Goal: Task Accomplishment & Management: Manage account settings

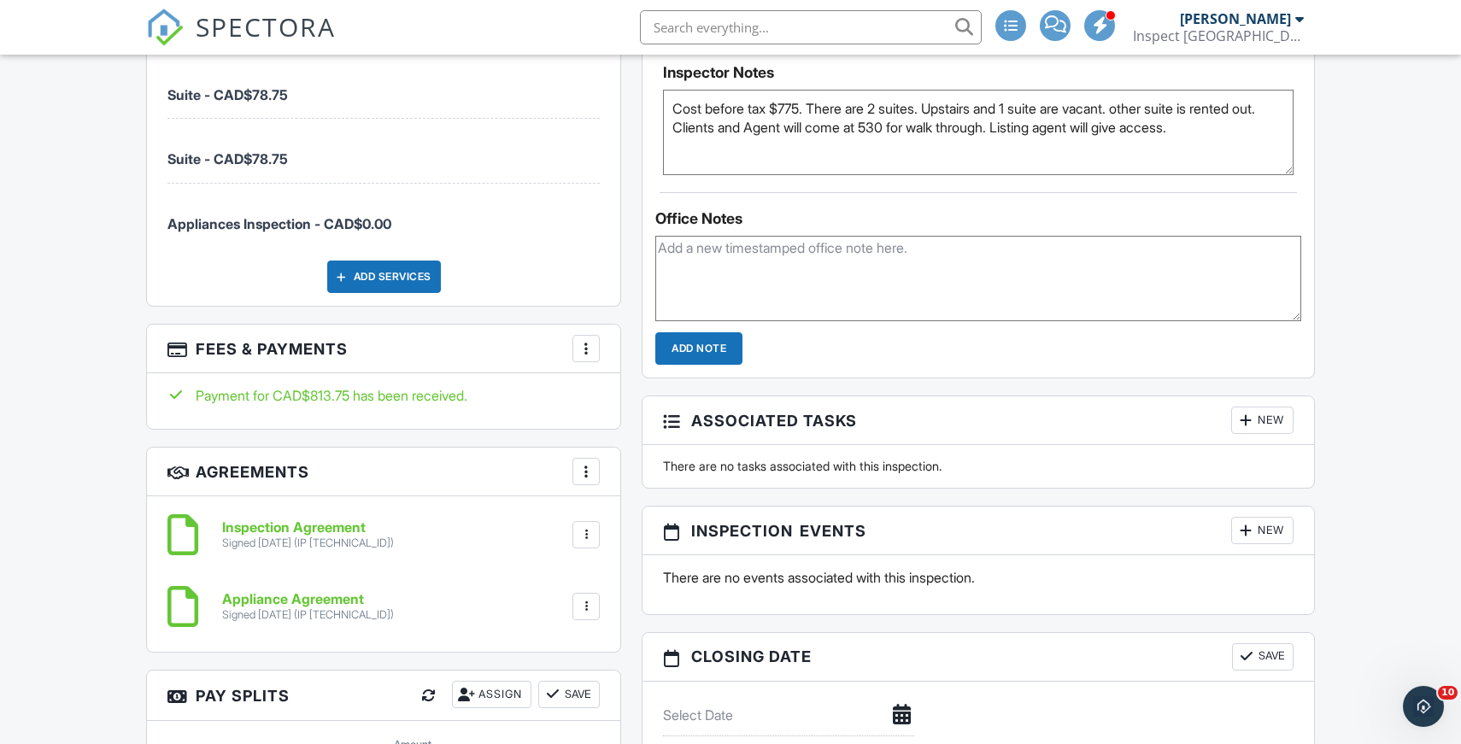
click at [593, 342] on div at bounding box center [585, 348] width 17 height 17
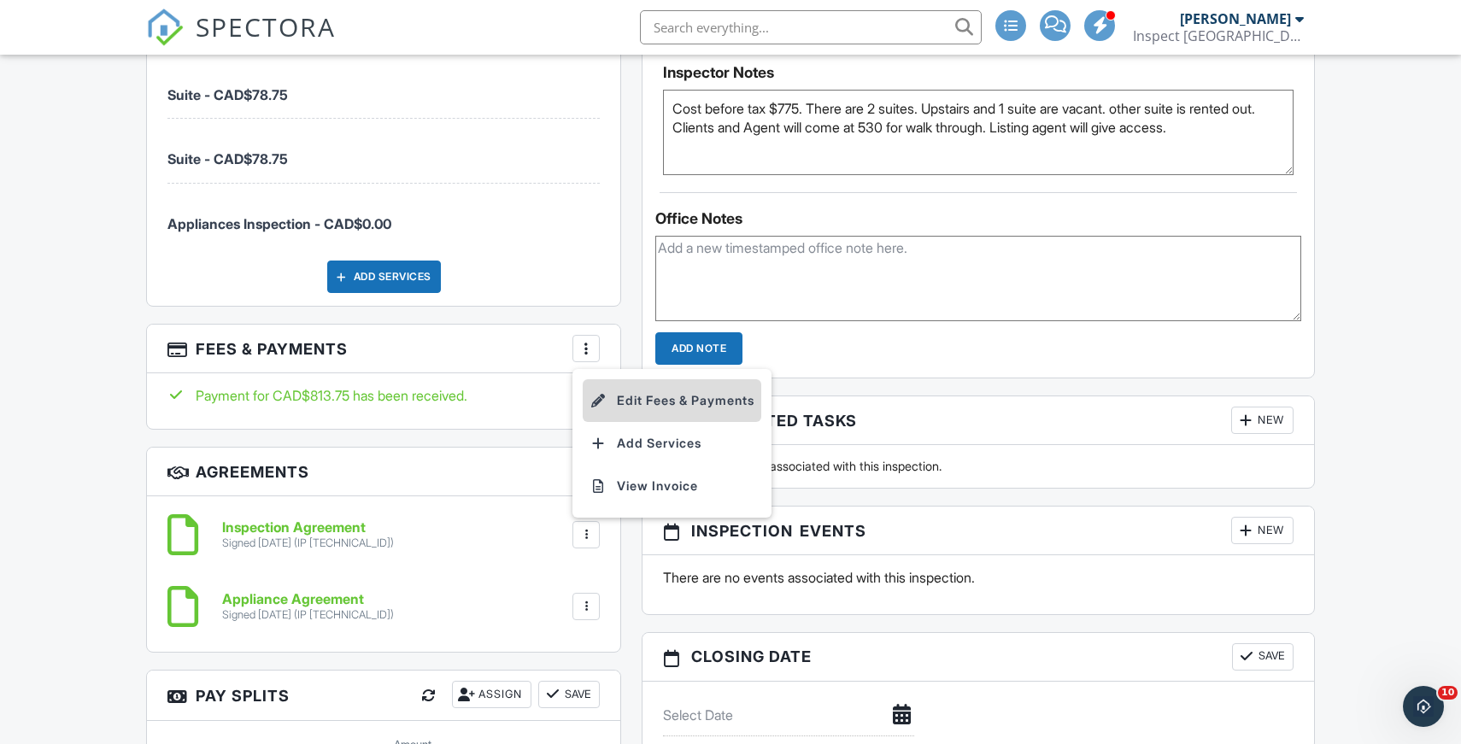
click at [639, 406] on li "Edit Fees & Payments" at bounding box center [672, 400] width 179 height 43
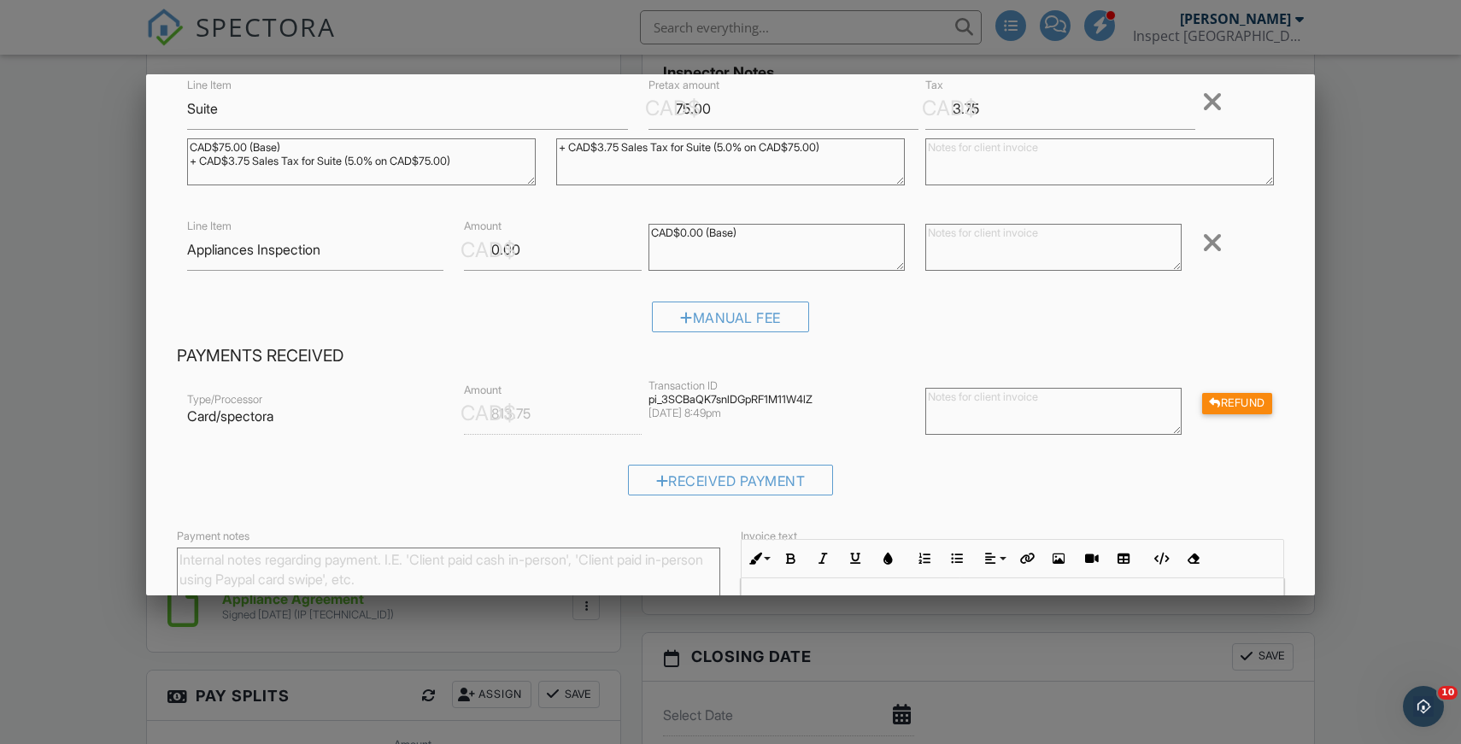
scroll to position [402, 0]
click at [109, 206] on div at bounding box center [730, 380] width 1461 height 930
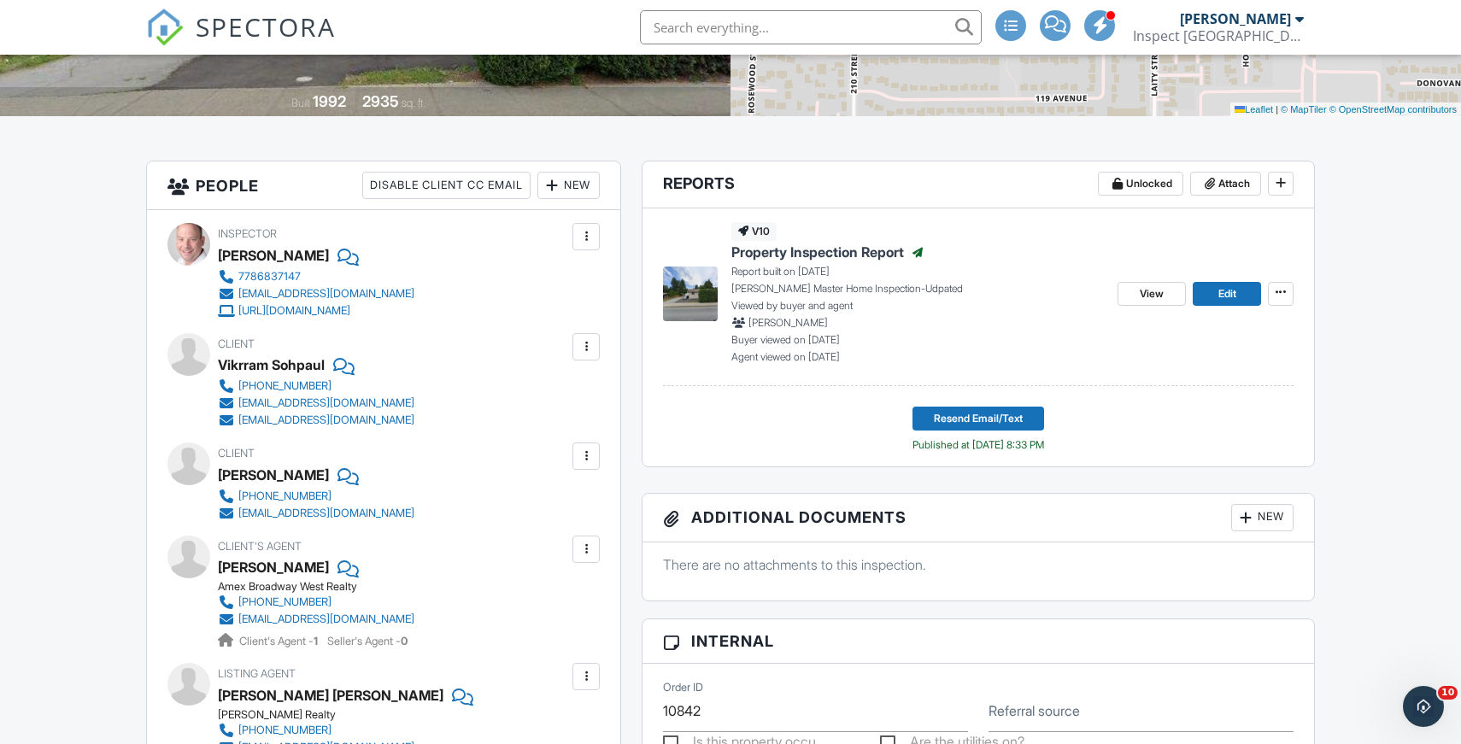
scroll to position [0, 0]
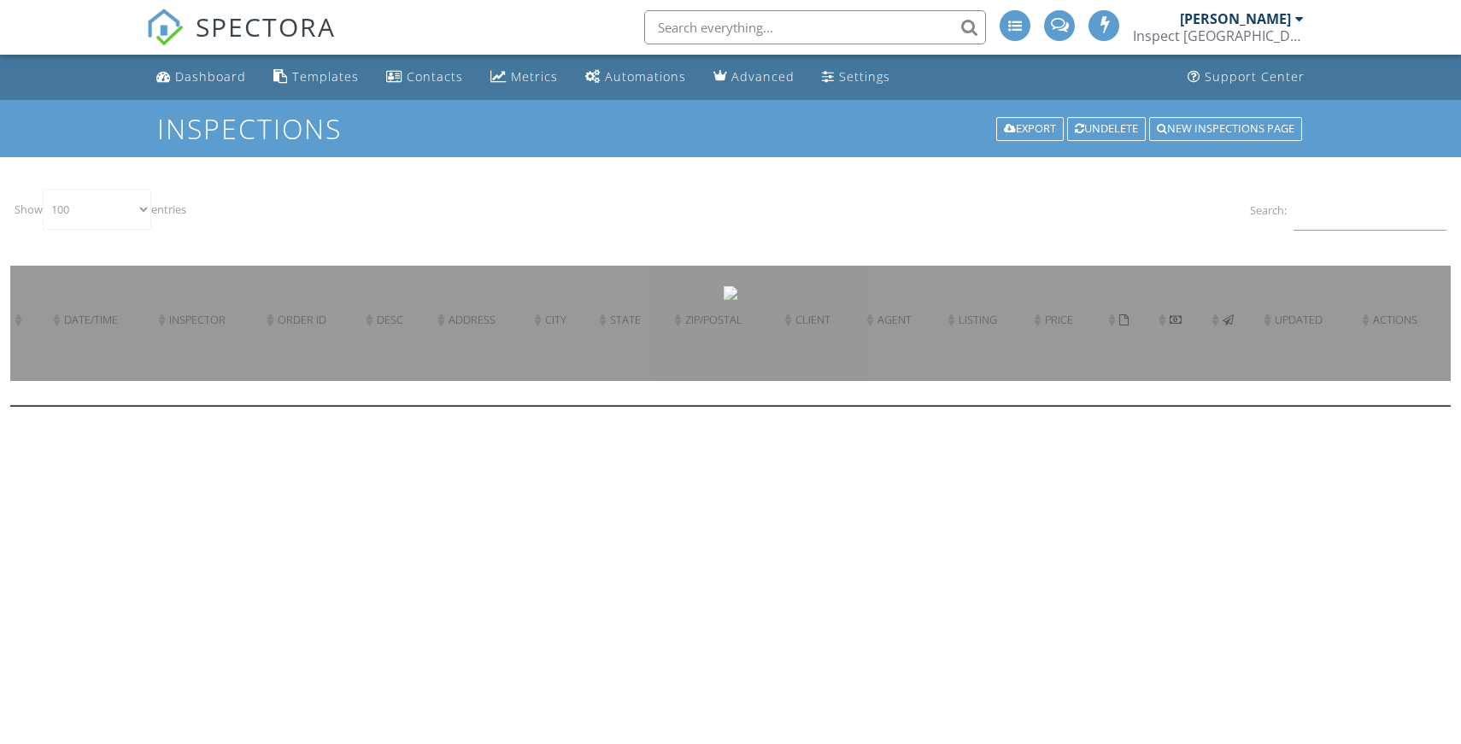
select select "100"
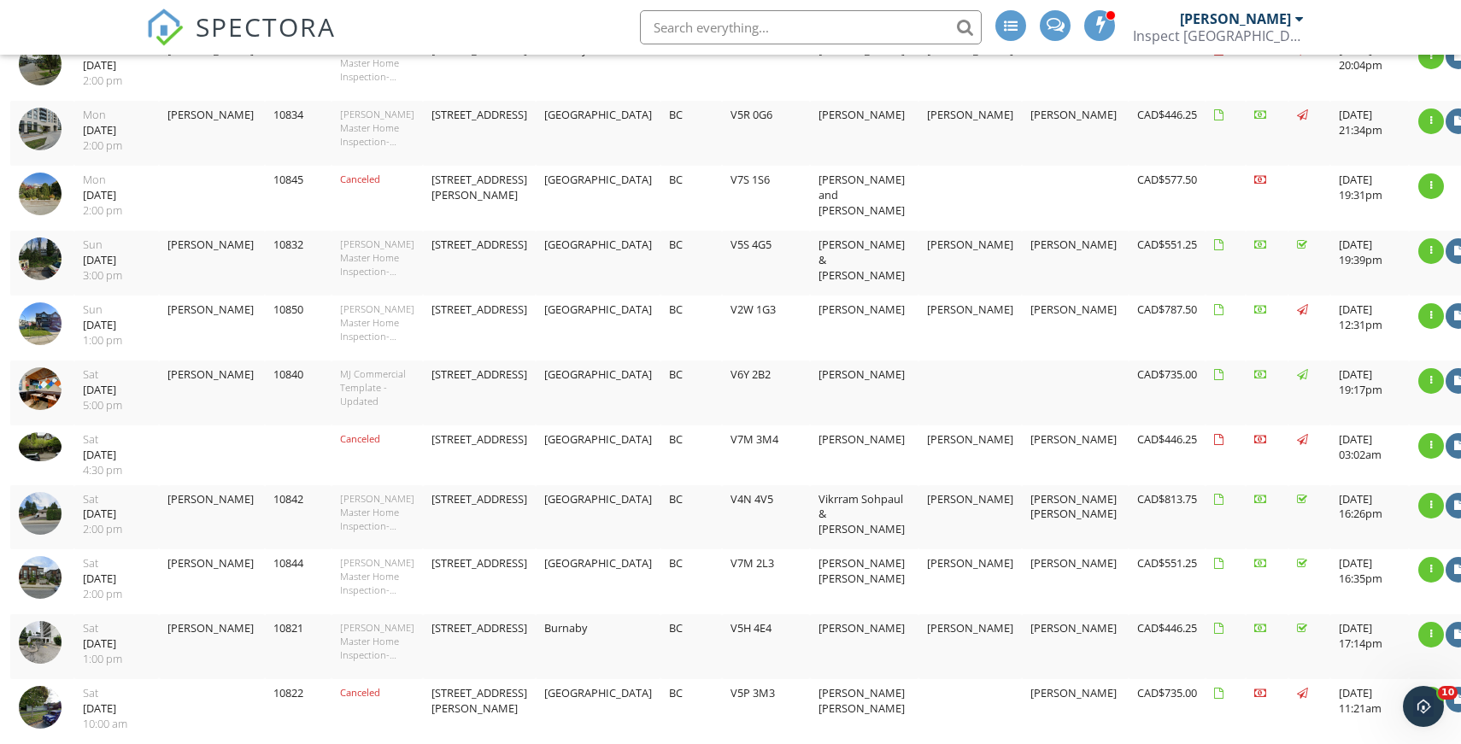
scroll to position [765, 0]
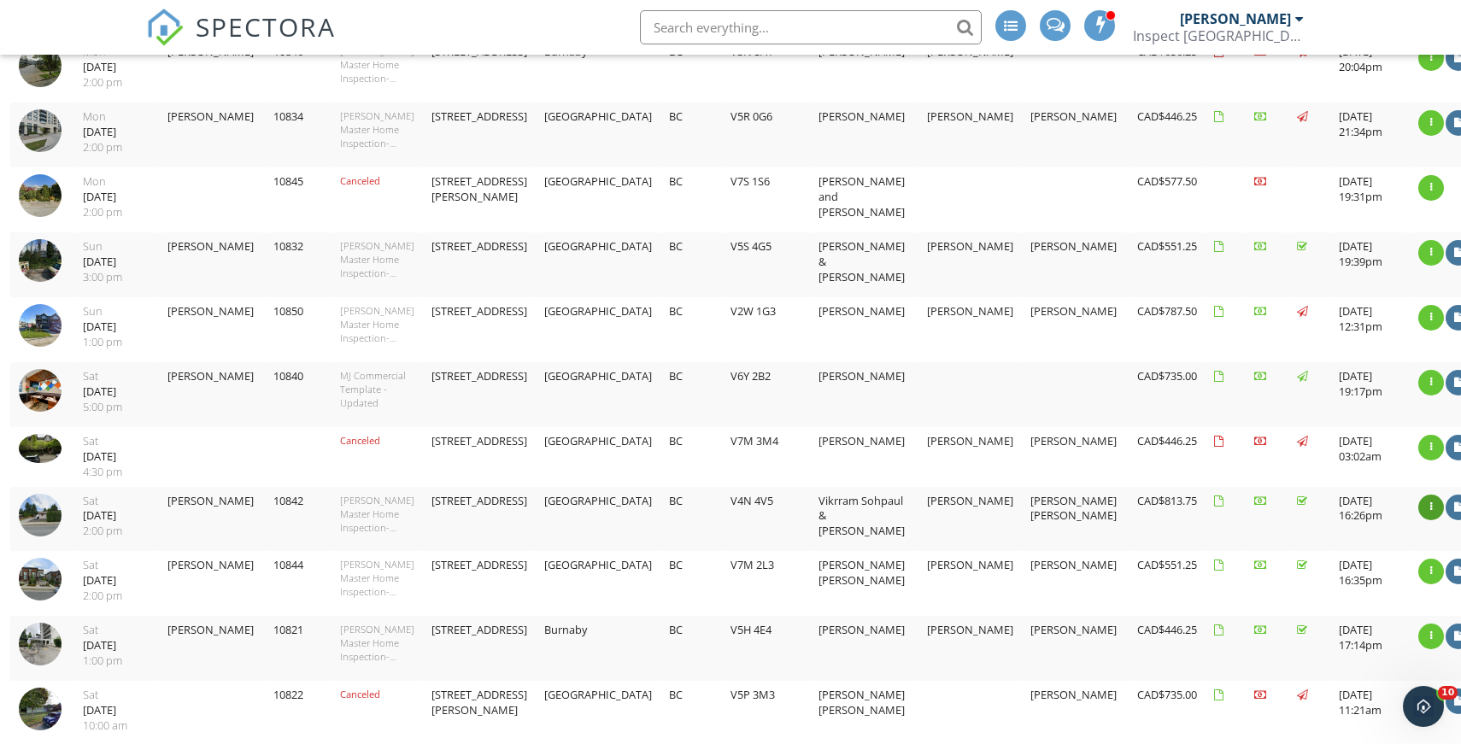
click at [1418, 497] on div at bounding box center [1431, 508] width 26 height 26
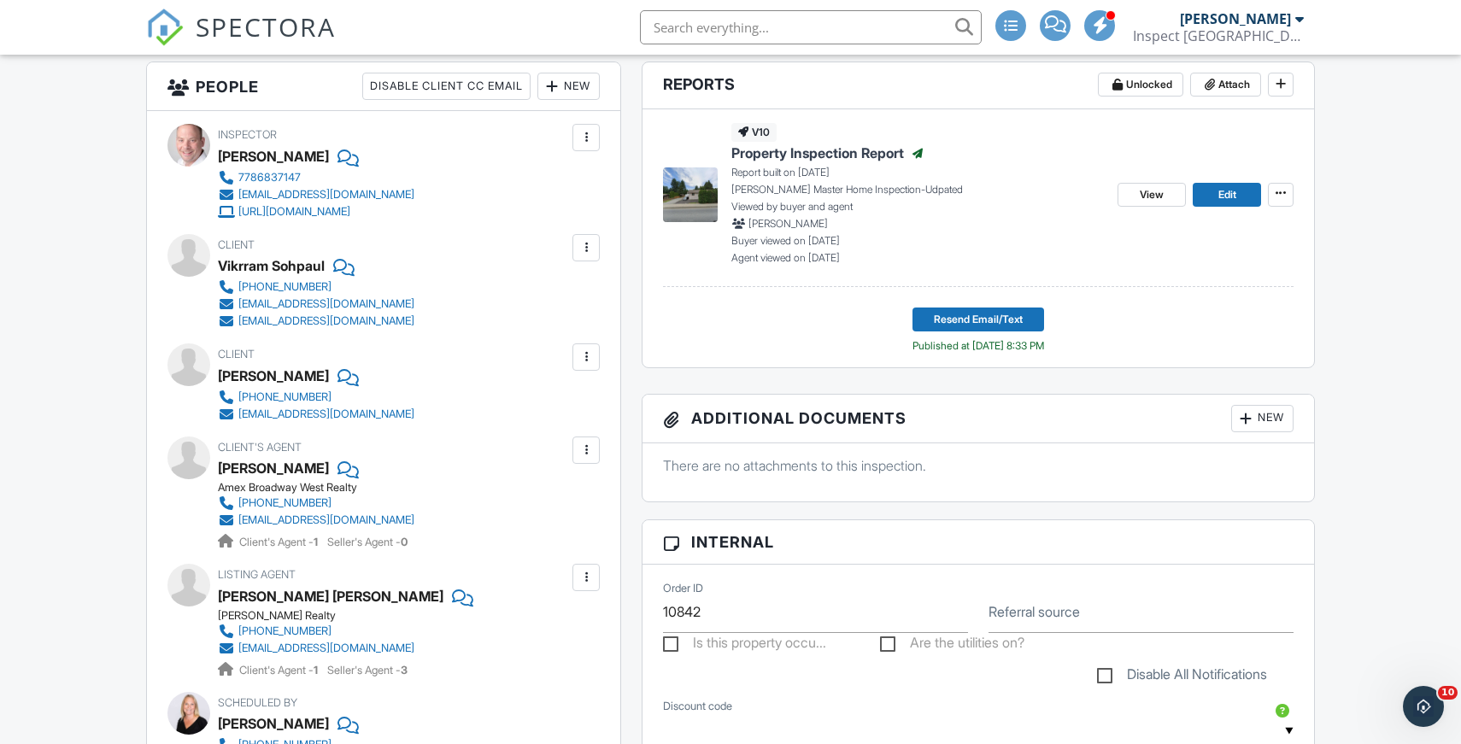
click at [586, 460] on div at bounding box center [585, 450] width 27 height 27
click at [548, 499] on li "Edit" at bounding box center [545, 502] width 87 height 43
